Goal: Task Accomplishment & Management: Manage account settings

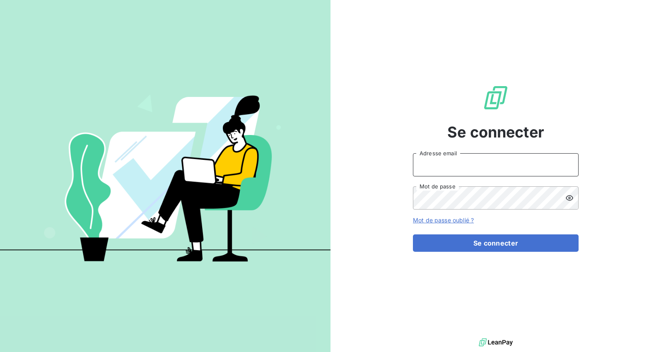
click at [441, 156] on input "Adresse email" at bounding box center [496, 164] width 166 height 23
type input "[PERSON_NAME][EMAIL_ADDRESS][DOMAIN_NAME]"
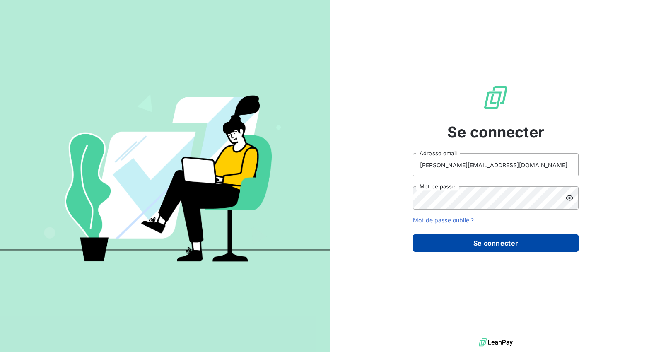
click at [491, 251] on button "Se connecter" at bounding box center [496, 242] width 166 height 17
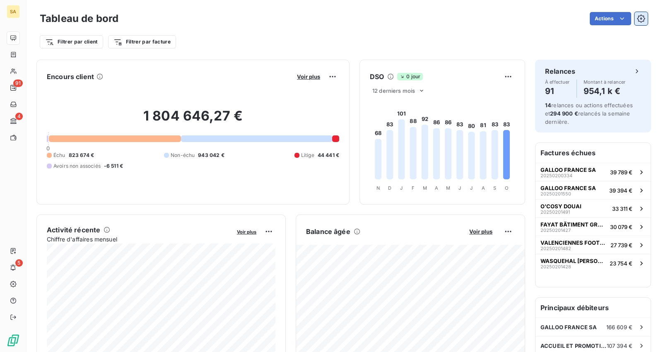
click at [646, 19] on button "button" at bounding box center [640, 18] width 13 height 13
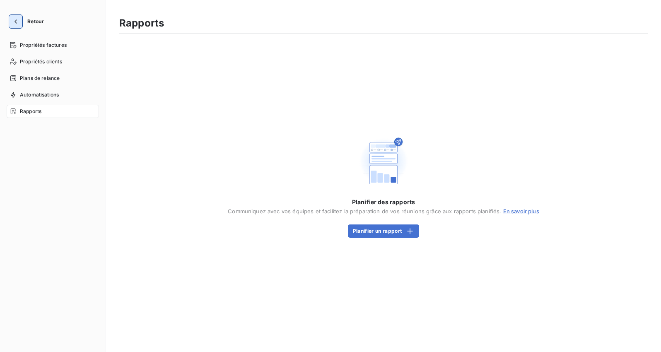
click at [18, 24] on icon "button" at bounding box center [16, 21] width 8 height 8
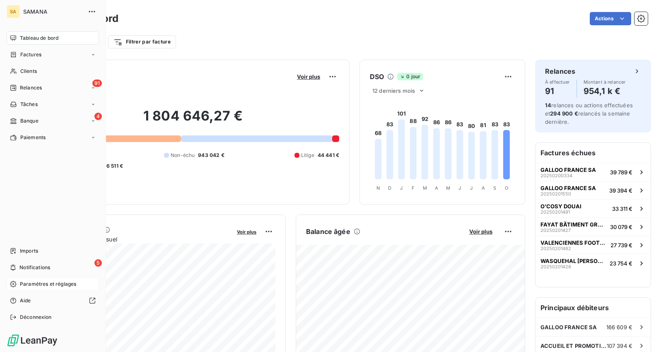
click at [37, 287] on span "Paramètres et réglages" at bounding box center [48, 283] width 56 height 7
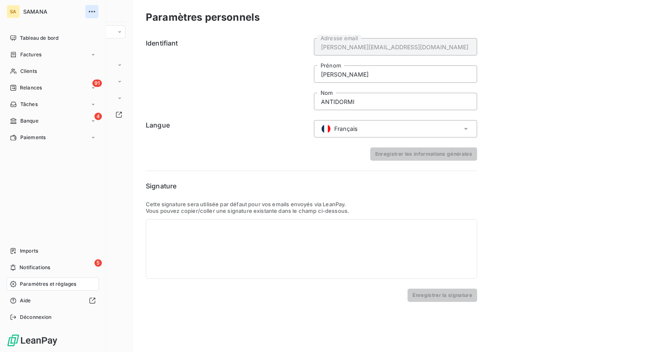
click at [91, 12] on icon "button" at bounding box center [92, 11] width 8 height 8
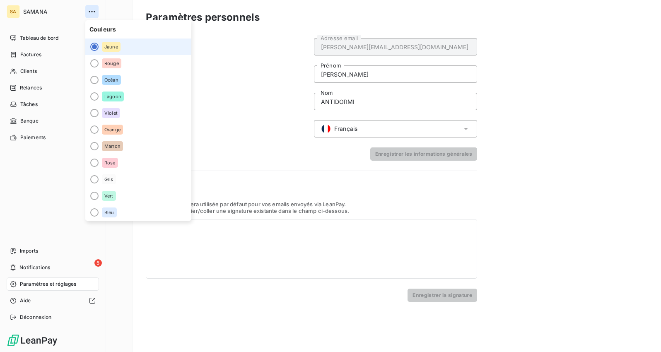
click at [91, 12] on icon "button" at bounding box center [92, 11] width 8 height 8
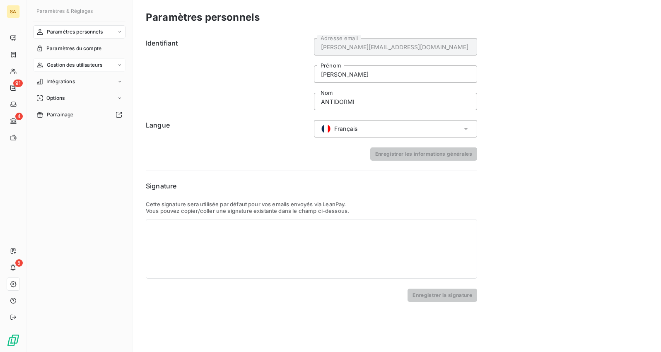
click at [93, 64] on span "Gestion des utilisateurs" at bounding box center [75, 64] width 56 height 7
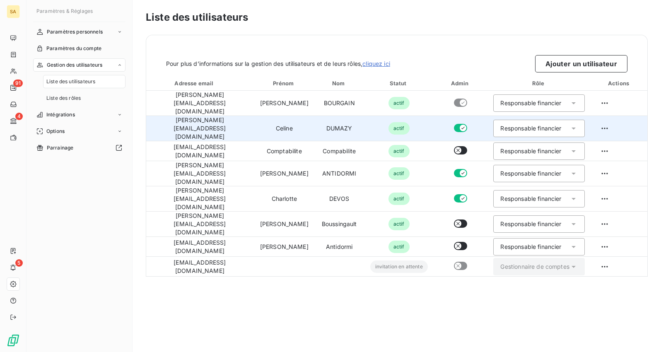
click at [459, 125] on icon "button" at bounding box center [462, 128] width 7 height 7
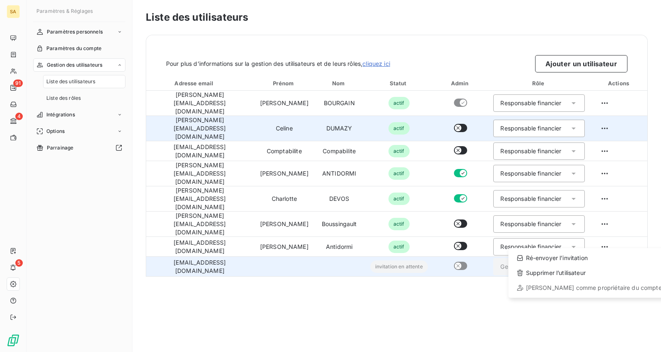
click at [605, 239] on html "SA 91 4 5 Paramètres & Réglages Paramètres personnels Paramètres du compte Gest…" at bounding box center [330, 176] width 661 height 352
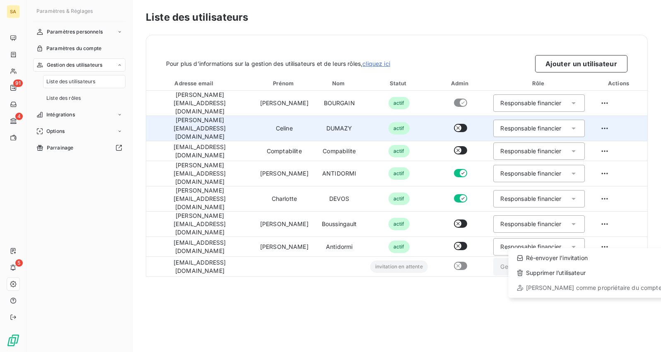
click at [373, 271] on html "SA 91 4 5 Paramètres & Réglages Paramètres personnels Paramètres du compte Gest…" at bounding box center [330, 176] width 661 height 352
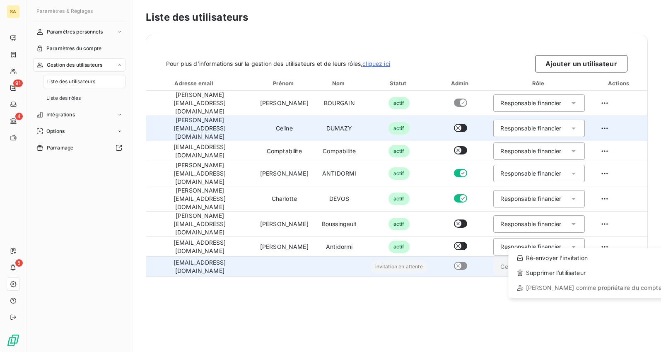
click at [601, 240] on html "SA 91 4 5 Paramètres & Réglages Paramètres personnels Paramètres du compte Gest…" at bounding box center [330, 176] width 661 height 352
click at [545, 261] on div "Ré-envoyer l’invitation" at bounding box center [589, 257] width 155 height 13
click at [604, 240] on html "SA 91 4 5 Paramètres & Réglages Paramètres personnels Paramètres du compte Gest…" at bounding box center [330, 176] width 661 height 352
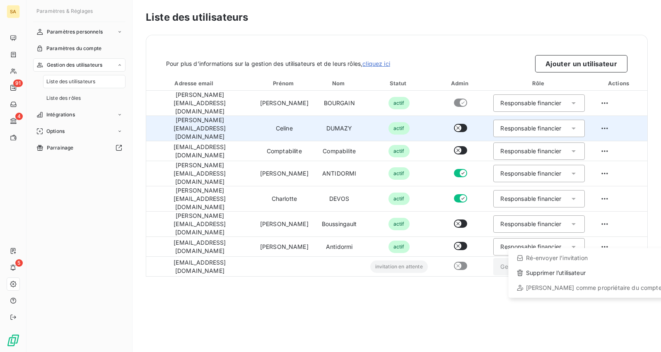
click at [268, 291] on html "SA 91 4 5 Paramètres & Réglages Paramètres personnels Paramètres du compte Gest…" at bounding box center [330, 176] width 661 height 352
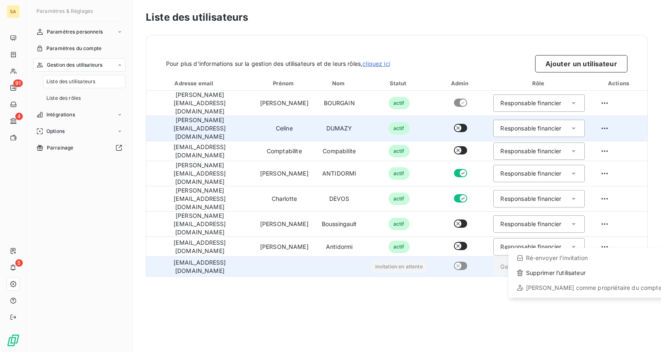
click at [603, 239] on html "SA 91 4 5 Paramètres & Réglages Paramètres personnels Paramètres du compte Gest…" at bounding box center [330, 176] width 661 height 352
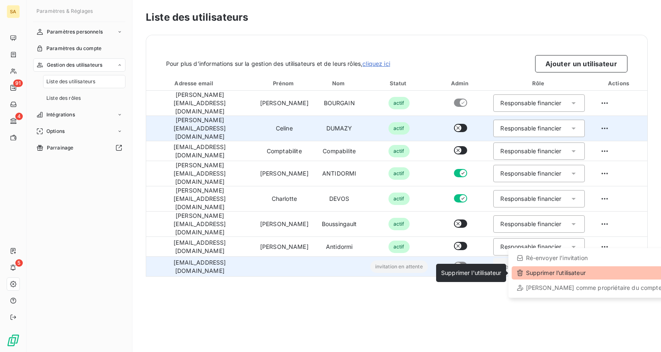
click at [570, 271] on div "Supprimer l’utilisateur" at bounding box center [589, 272] width 155 height 13
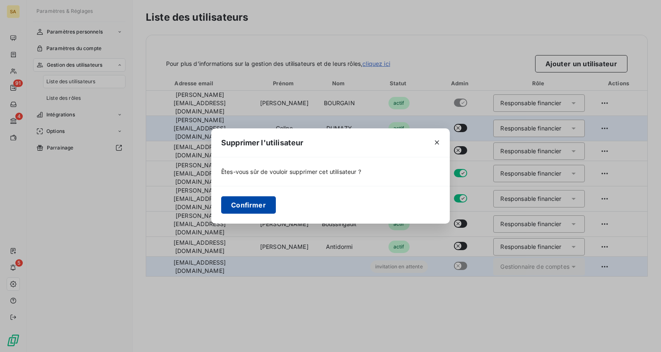
click at [263, 197] on button "Confirmer" at bounding box center [248, 204] width 55 height 17
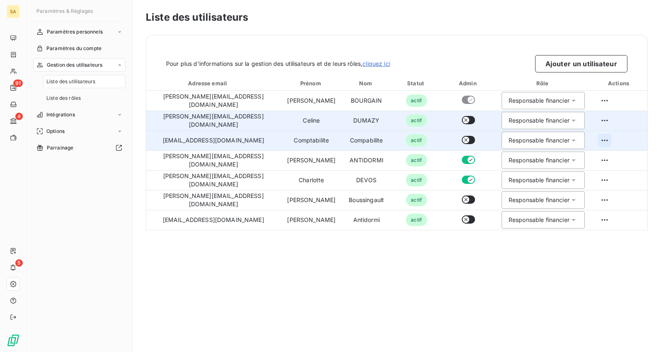
click at [600, 140] on html "SA 91 4 5 Paramètres & Réglages Paramètres personnels Paramètres du compte Gest…" at bounding box center [330, 176] width 661 height 352
click at [600, 139] on html "SA 91 4 5 Paramètres & Réglages Paramètres personnels Paramètres du compte Gest…" at bounding box center [330, 176] width 661 height 352
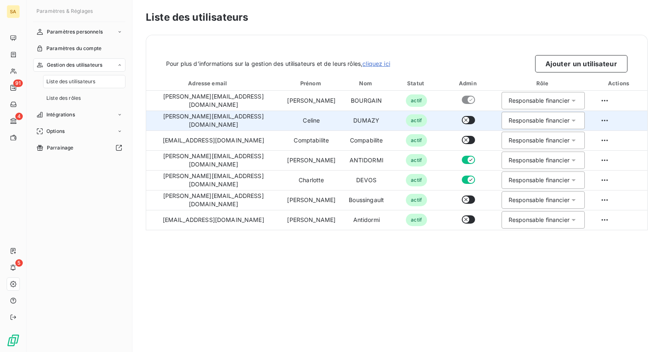
click at [278, 262] on div "Liste des utilisateurs Pour plus d’informations sur la gestion des utilisateurs…" at bounding box center [396, 176] width 528 height 352
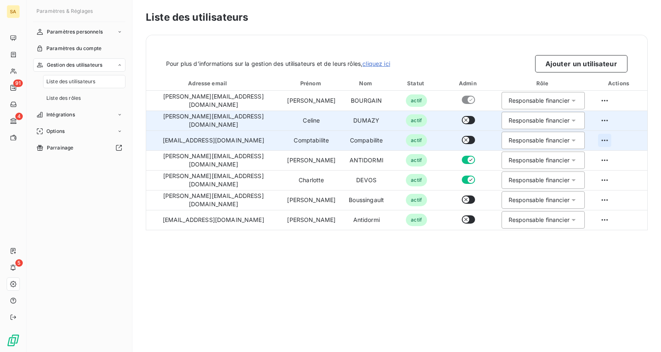
click at [603, 139] on html "SA 91 4 5 Paramètres & Réglages Paramètres personnels Paramètres du compte Gest…" at bounding box center [330, 176] width 661 height 352
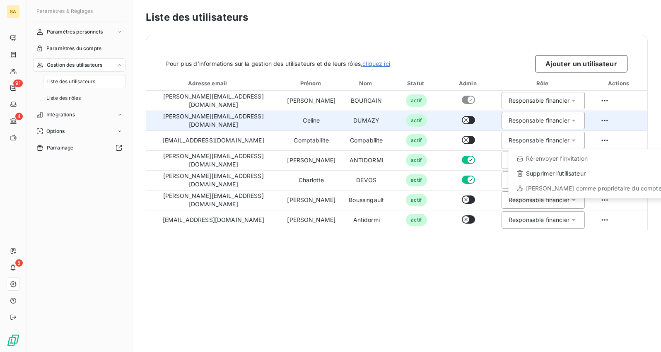
click at [585, 274] on html "SA 91 4 5 Paramètres & Réglages Paramètres personnels Paramètres du compte Gest…" at bounding box center [330, 176] width 661 height 352
